Goal: Contribute content: Contribute content

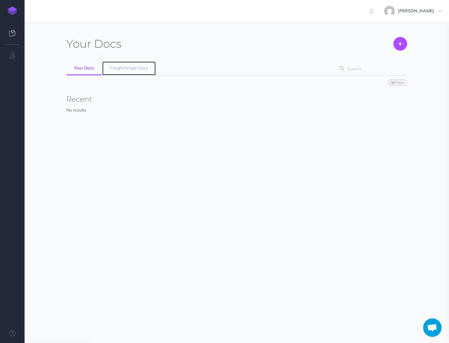
click at [114, 72] on link "FreightSimple Docs" at bounding box center [128, 68] width 53 height 14
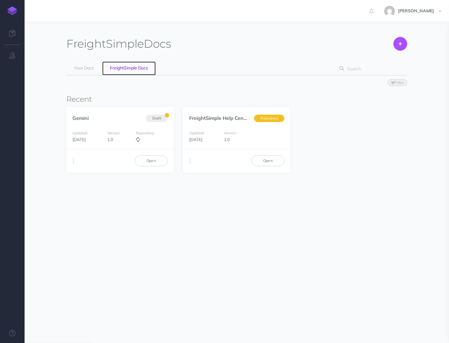
click at [127, 69] on span "FreightSimple Docs" at bounding box center [129, 68] width 38 height 6
click at [148, 164] on link "Open" at bounding box center [151, 161] width 33 height 10
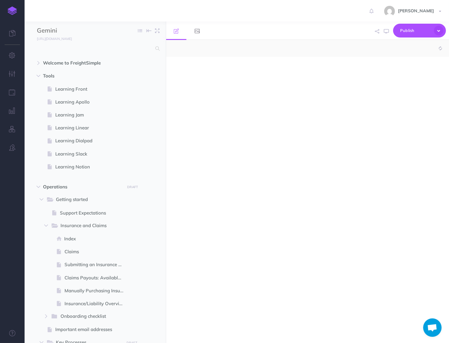
select select "null"
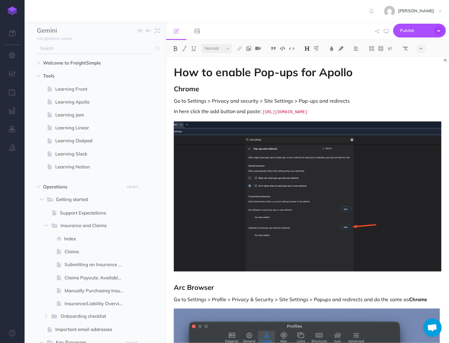
click at [159, 47] on icon at bounding box center [158, 48] width 4 height 4
click at [144, 48] on input "text" at bounding box center [94, 48] width 115 height 11
type input "c"
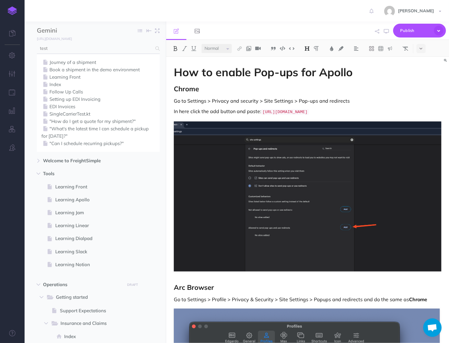
click at [91, 53] on div "Journey of a shipment Book a shipment in the demo environment Learning Front In…" at bounding box center [98, 102] width 123 height 98
click at [91, 53] on input "test" at bounding box center [94, 48] width 115 height 11
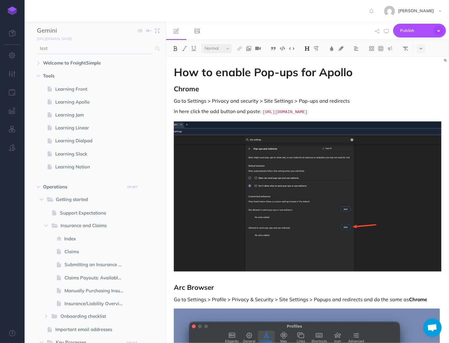
click at [91, 53] on input "test" at bounding box center [94, 48] width 115 height 11
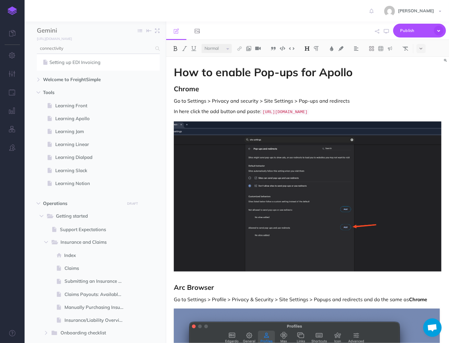
click at [94, 48] on input "connectivity" at bounding box center [94, 48] width 115 height 11
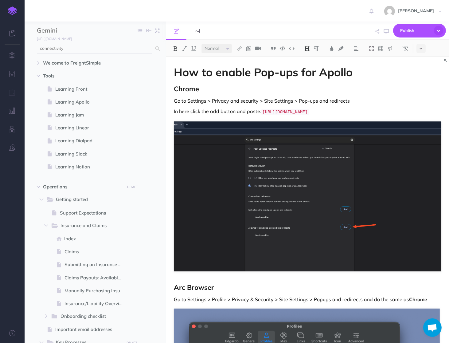
click at [94, 48] on input "connectivity" at bounding box center [94, 48] width 115 height 11
click at [92, 49] on input "connectivity" at bounding box center [94, 48] width 115 height 11
type input "connectivit"
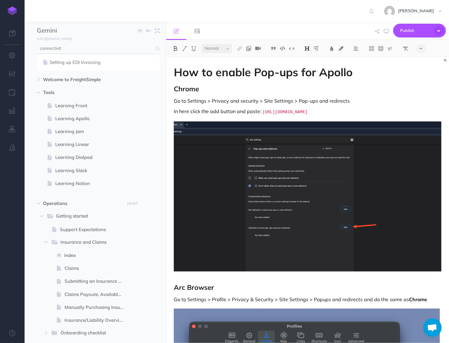
click at [108, 66] on div "Setting up EDI Invoicing" at bounding box center [98, 61] width 123 height 17
click at [97, 64] on link "Setting up EDI Invoicing" at bounding box center [99, 62] width 114 height 7
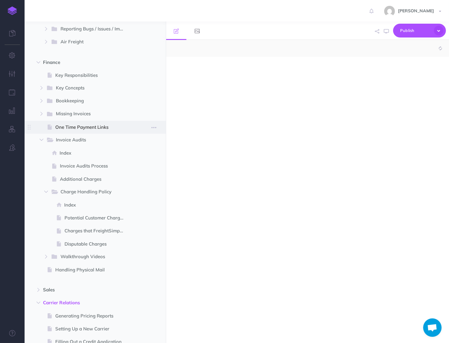
scroll to position [592, 0]
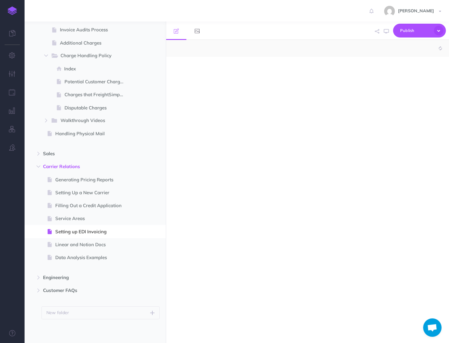
select select "null"
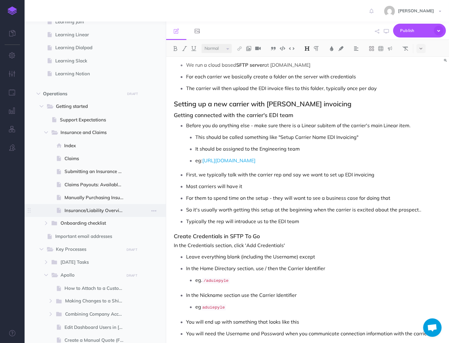
scroll to position [0, 0]
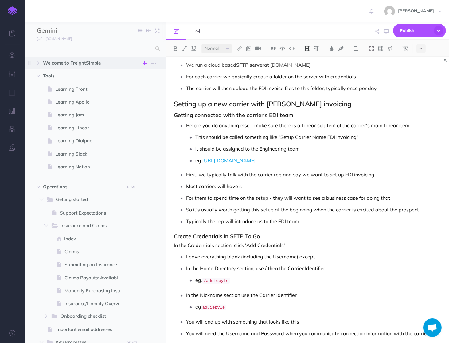
click at [146, 64] on icon "button" at bounding box center [145, 63] width 4 height 7
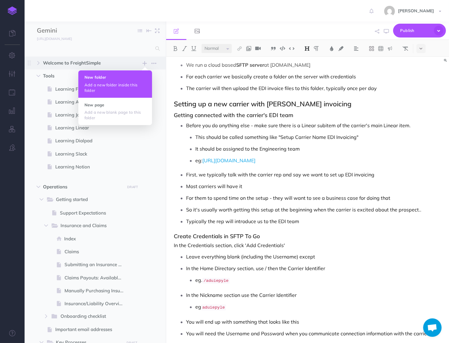
click at [122, 90] on p "Add a new folder inside this folder" at bounding box center [115, 87] width 61 height 11
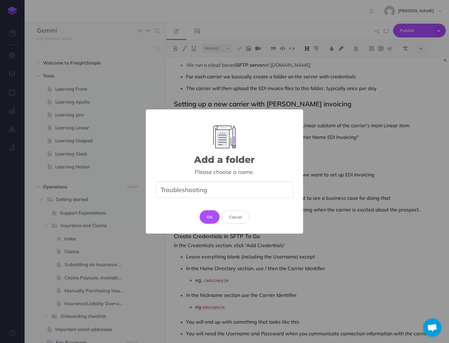
type input "Troubleshooting"
click at [206, 207] on div "Add a folder × Please choose a name. Troubleshooting OK Cancel" at bounding box center [224, 171] width 157 height 125
click at [206, 210] on div "Add a folder × Please choose a name. Troubleshooting OK Cancel" at bounding box center [224, 171] width 157 height 125
click at [206, 215] on button "OK" at bounding box center [210, 217] width 20 height 14
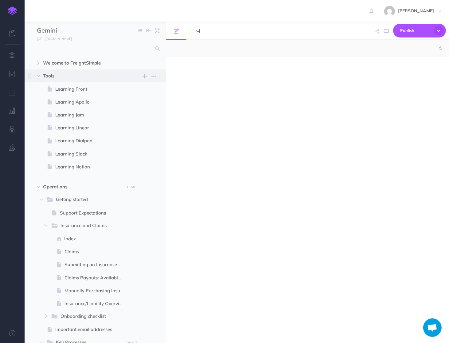
select select "null"
click at [38, 80] on button "button" at bounding box center [38, 75] width 11 height 7
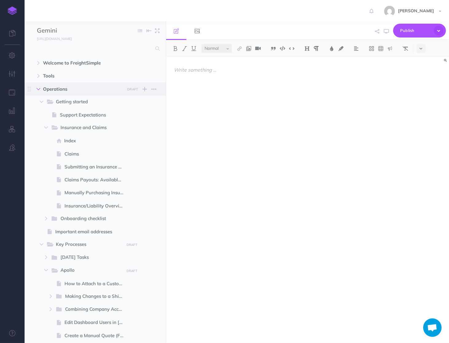
click at [40, 87] on icon "button" at bounding box center [39, 89] width 4 height 4
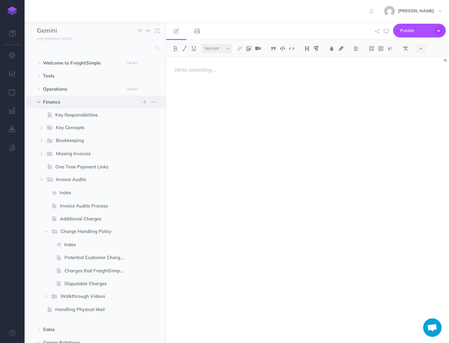
click at [40, 105] on button "button" at bounding box center [38, 101] width 11 height 7
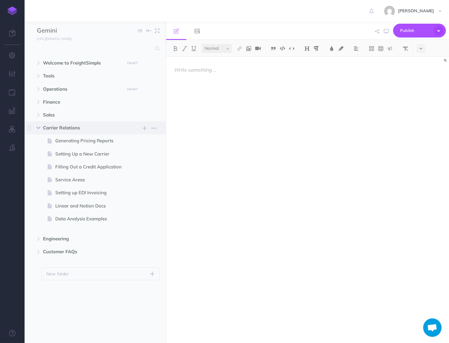
click at [40, 129] on icon "button" at bounding box center [39, 128] width 4 height 4
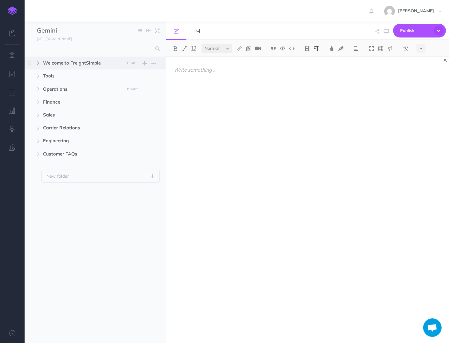
click at [39, 63] on icon "button" at bounding box center [39, 63] width 4 height 4
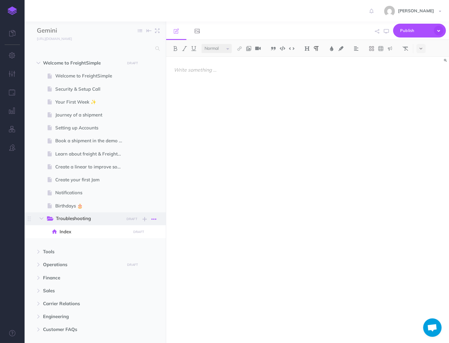
click at [152, 218] on icon "button" at bounding box center [154, 219] width 5 height 7
click at [133, 261] on link "Delete" at bounding box center [137, 260] width 46 height 10
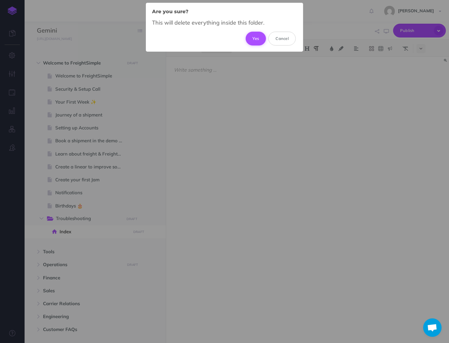
click at [251, 37] on button "Yes" at bounding box center [256, 39] width 21 height 14
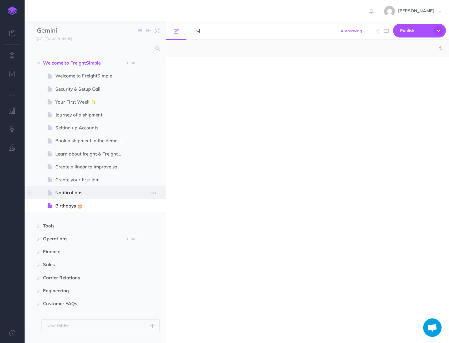
scroll to position [13, 0]
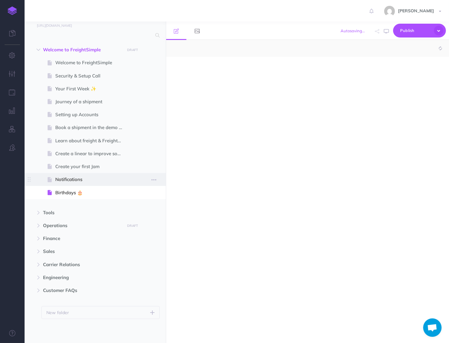
select select "null"
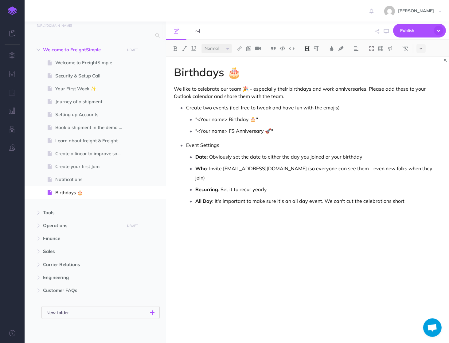
click at [137, 310] on button "New folder" at bounding box center [101, 312] width 118 height 13
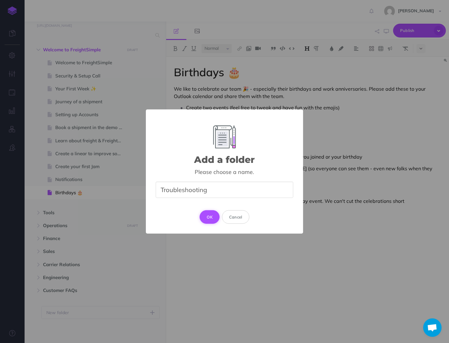
type input "Troubleshooting"
click at [218, 220] on button "OK" at bounding box center [210, 217] width 20 height 14
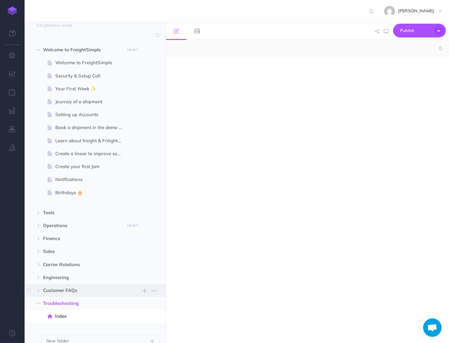
scroll to position [42, 0]
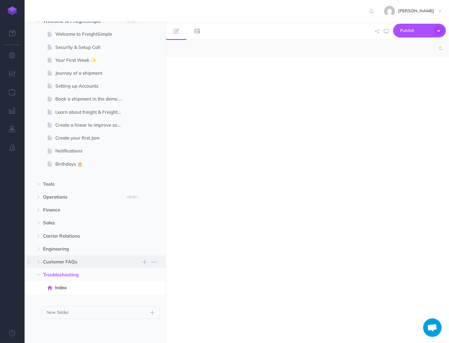
select select "null"
click at [207, 74] on div at bounding box center [307, 197] width 283 height 280
click at [243, 89] on div at bounding box center [307, 197] width 283 height 280
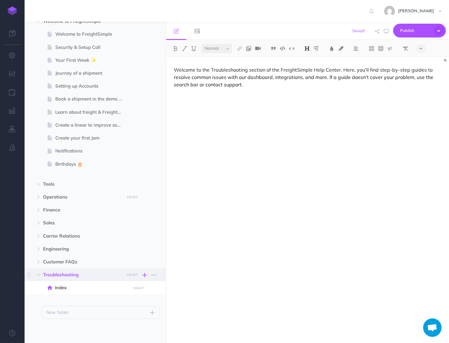
click at [144, 273] on icon "button" at bounding box center [145, 274] width 4 height 7
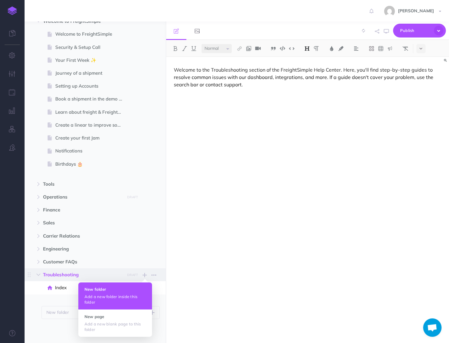
click at [122, 299] on p "Add a new folder inside this folder" at bounding box center [115, 299] width 61 height 11
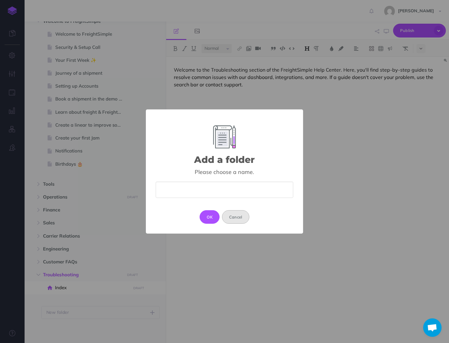
click at [237, 223] on button "Cancel" at bounding box center [235, 217] width 27 height 14
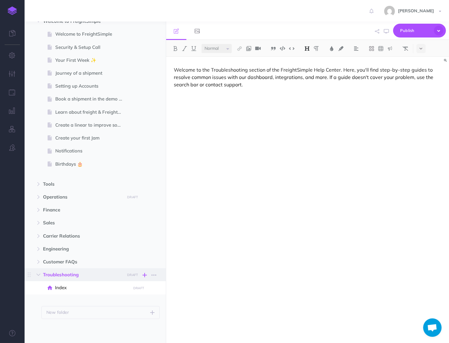
click at [145, 271] on icon "button" at bounding box center [145, 274] width 4 height 7
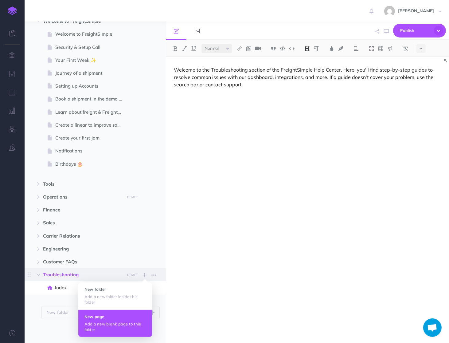
click at [123, 317] on h4 "New page" at bounding box center [115, 317] width 61 height 4
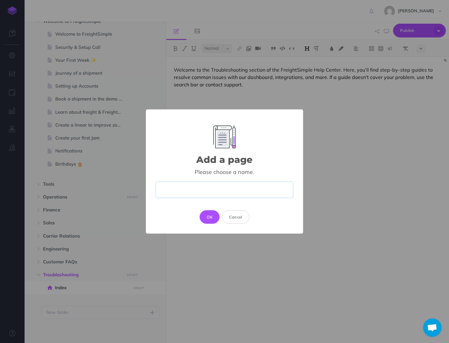
paste input "Troubleshooting Slow Dashboard Performance"
drag, startPoint x: 203, startPoint y: 192, endPoint x: 101, endPoint y: 190, distance: 102.1
click at [101, 190] on div "Add a page × Please choose a name. Troubleshooting Slow Dashboard Performance O…" at bounding box center [224, 171] width 449 height 343
type input "Slow Dashboard Performance"
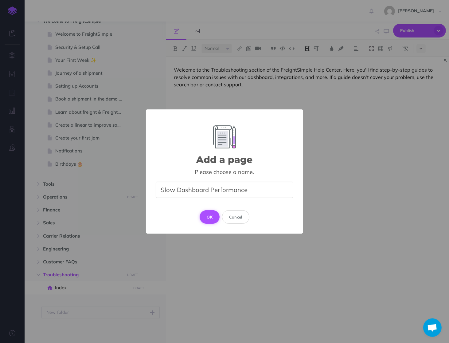
click at [204, 213] on button "OK" at bounding box center [210, 217] width 20 height 14
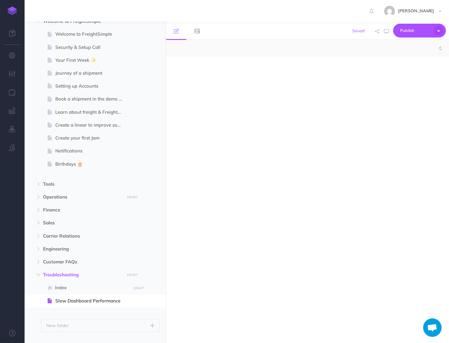
select select "null"
click at [214, 80] on div at bounding box center [307, 197] width 283 height 280
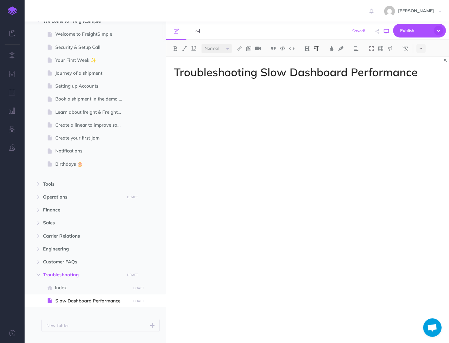
click at [385, 27] on button "button" at bounding box center [387, 31] width 8 height 18
click at [73, 284] on span at bounding box center [95, 287] width 141 height 13
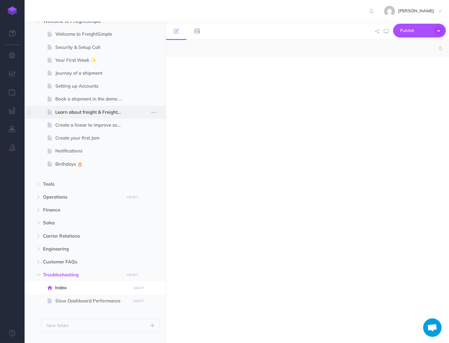
select select "null"
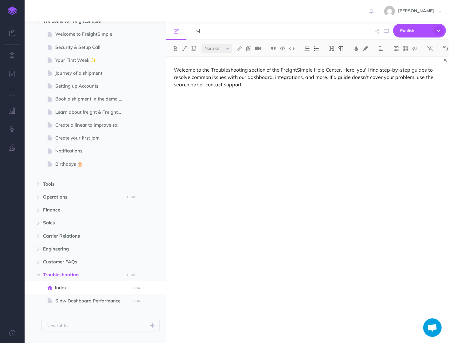
click at [173, 69] on div "Welcome to the Troubleshooting section of the FreightSimple Help Center. Here, …" at bounding box center [307, 197] width 283 height 280
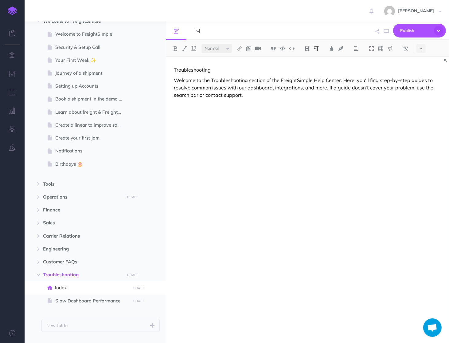
click at [181, 69] on p "Troubleshooting" at bounding box center [308, 69] width 268 height 7
click at [311, 49] on button at bounding box center [307, 48] width 9 height 9
click at [311, 62] on button "H1" at bounding box center [307, 59] width 9 height 9
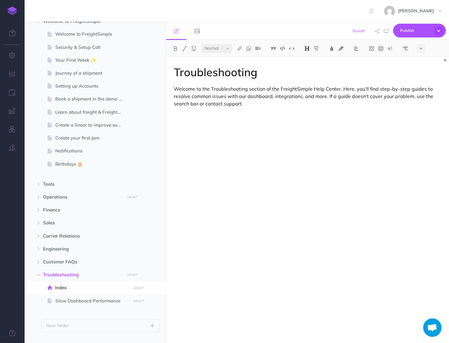
click at [310, 96] on p "Welcome to the Troubleshooting section of the FreightSimple Help Center. Here, …" at bounding box center [308, 96] width 268 height 22
click at [239, 108] on div "Troubleshooting Welcome to the Troubleshooting section of the FreightSimple Hel…" at bounding box center [307, 197] width 283 height 280
